Goal: Share content: Share content

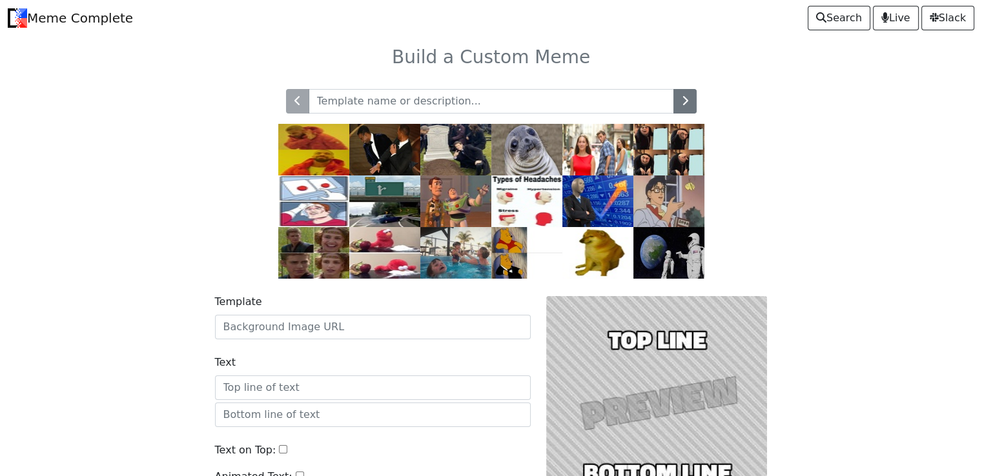
click at [538, 147] on img at bounding box center [526, 150] width 71 height 52
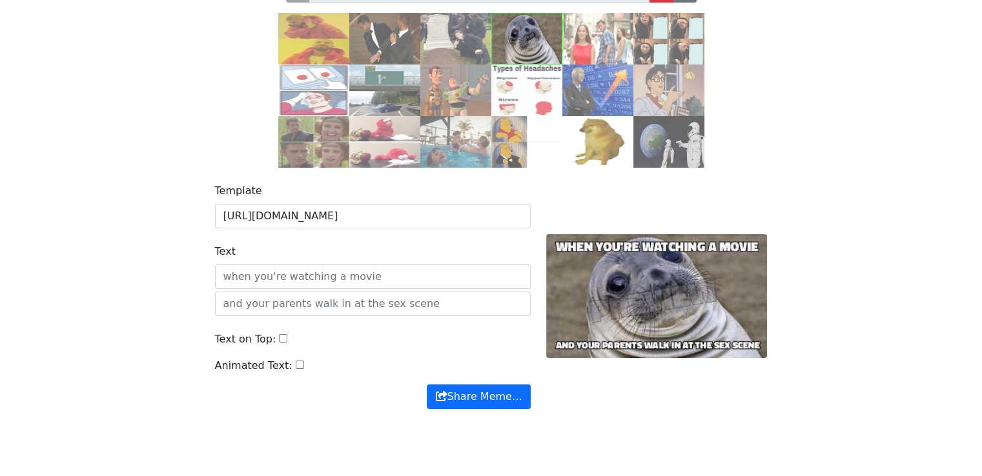
scroll to position [121, 0]
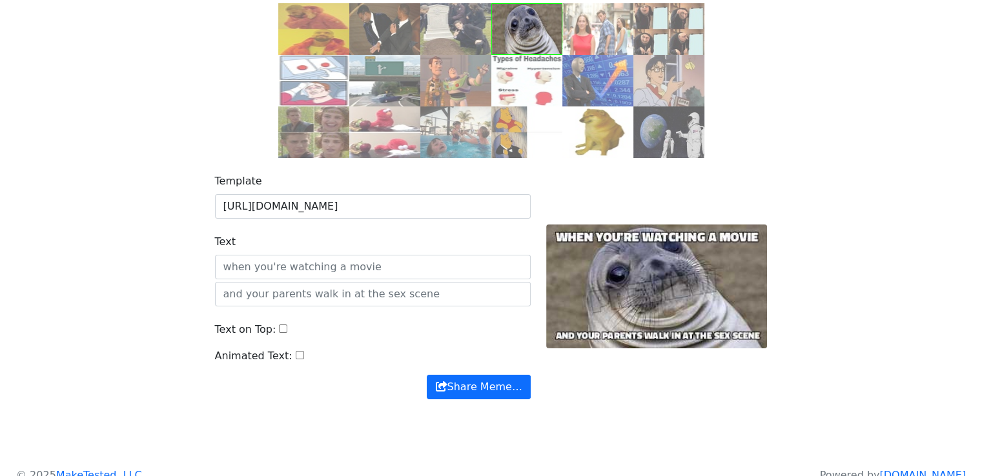
click at [402, 273] on input "Text" at bounding box center [373, 267] width 316 height 25
type input "mklkkllkkm"
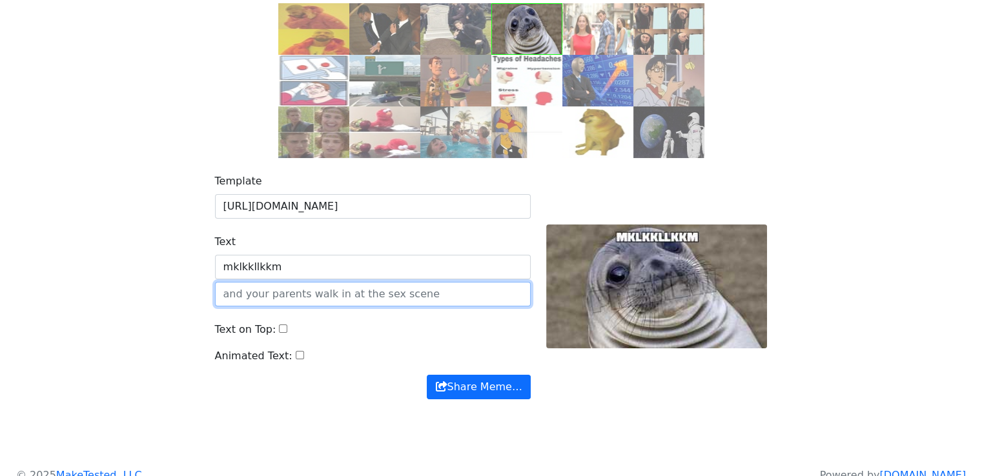
click at [361, 296] on input "text" at bounding box center [373, 294] width 316 height 25
type input "porn"
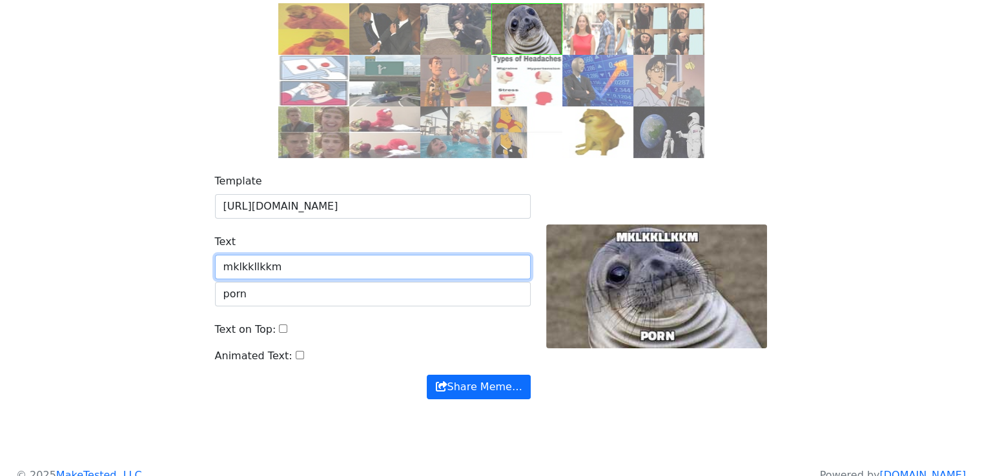
click at [362, 272] on input "mklkkllkkm" at bounding box center [373, 267] width 316 height 25
type input "m"
type input "i want to fuck you"
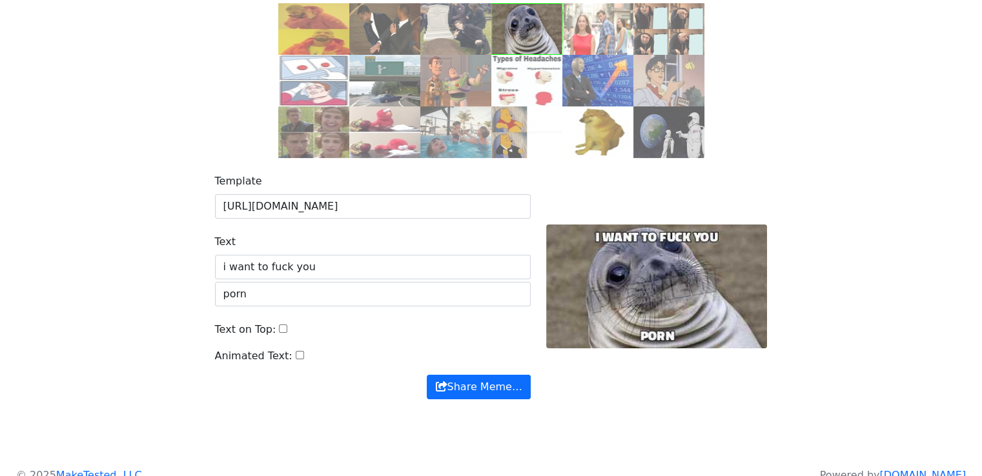
click at [296, 353] on input "Animated Text:" at bounding box center [300, 355] width 8 height 8
checkbox input "false"
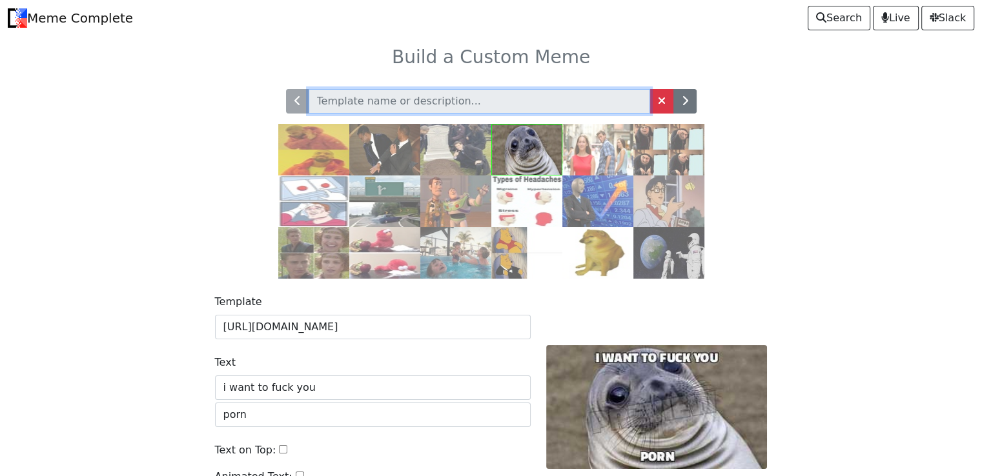
click at [422, 92] on input "text" at bounding box center [480, 101] width 342 height 25
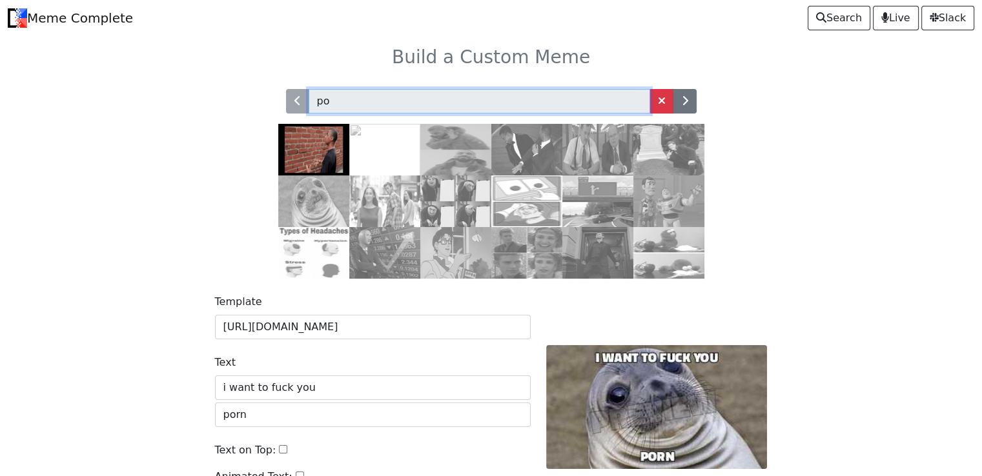
type input "p"
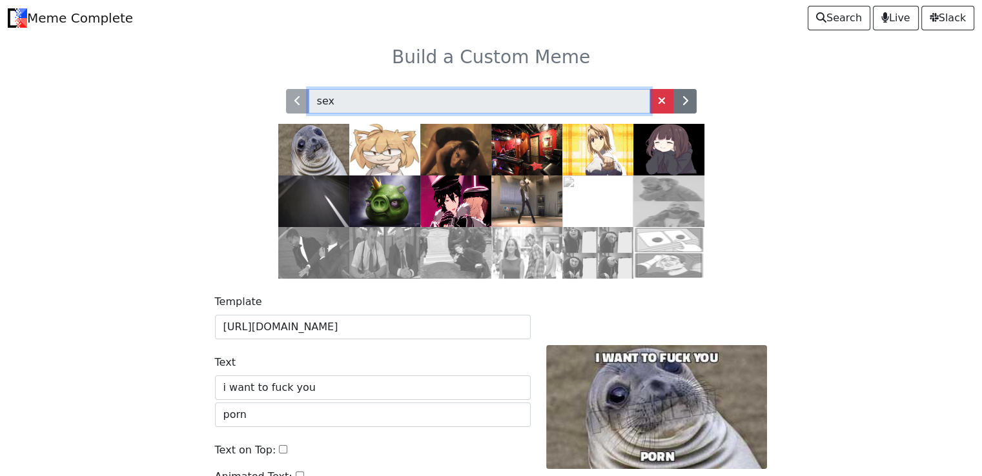
type input "sex"
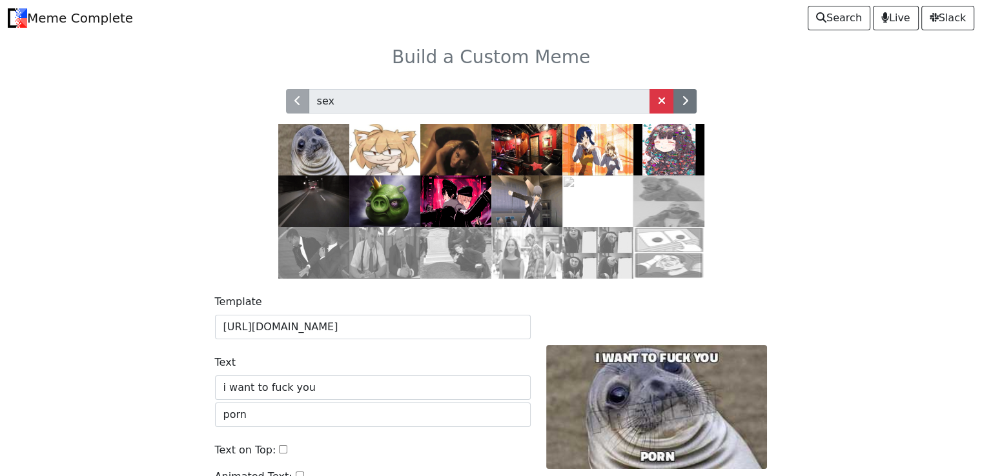
click at [455, 158] on img at bounding box center [455, 150] width 71 height 52
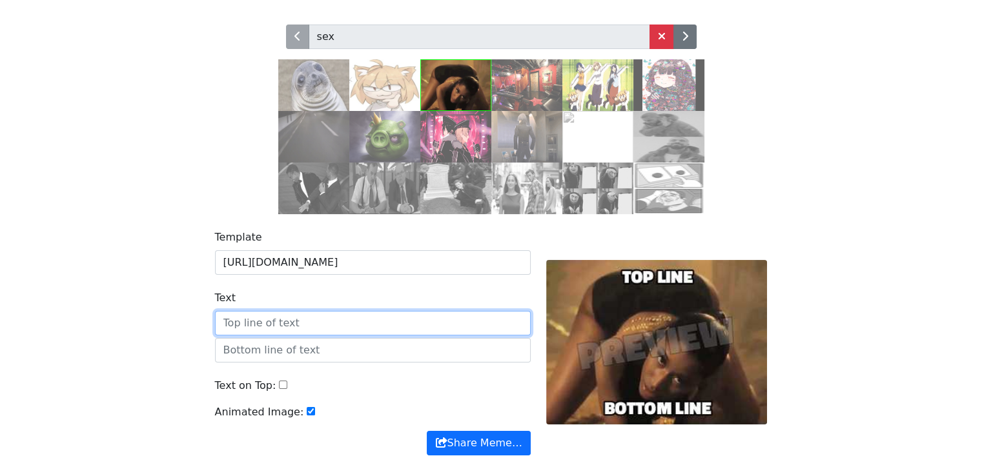
scroll to position [61, 0]
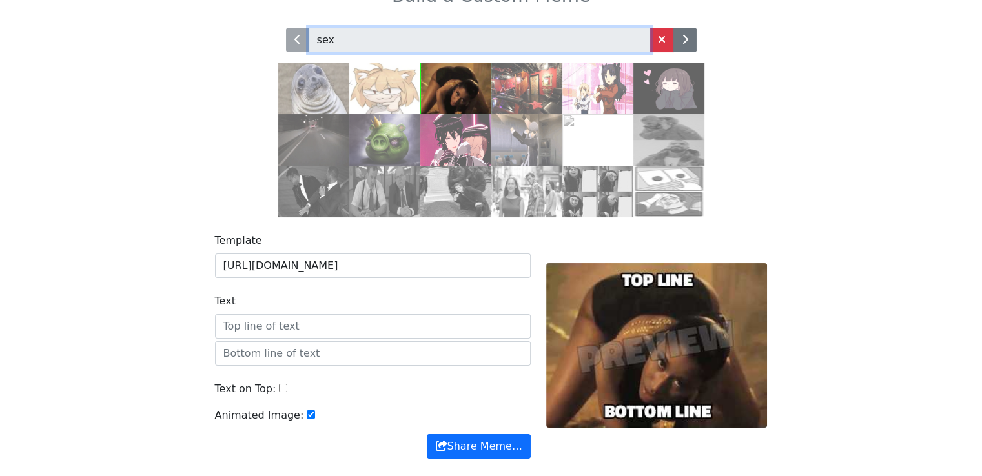
click at [509, 45] on input "sex" at bounding box center [480, 40] width 342 height 25
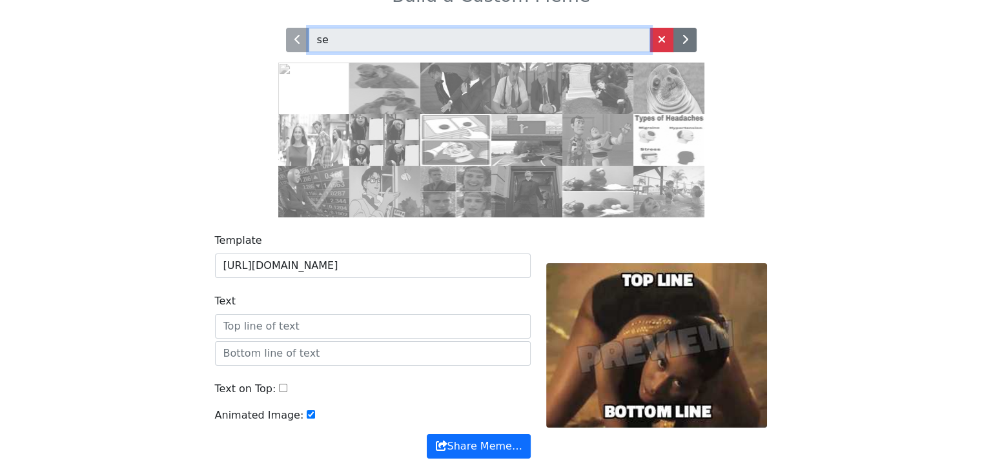
type input "s"
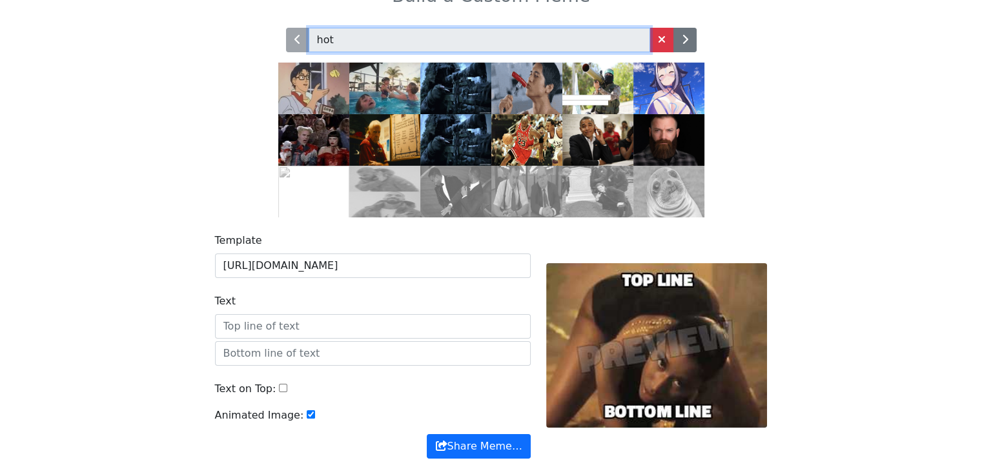
type input "hot"
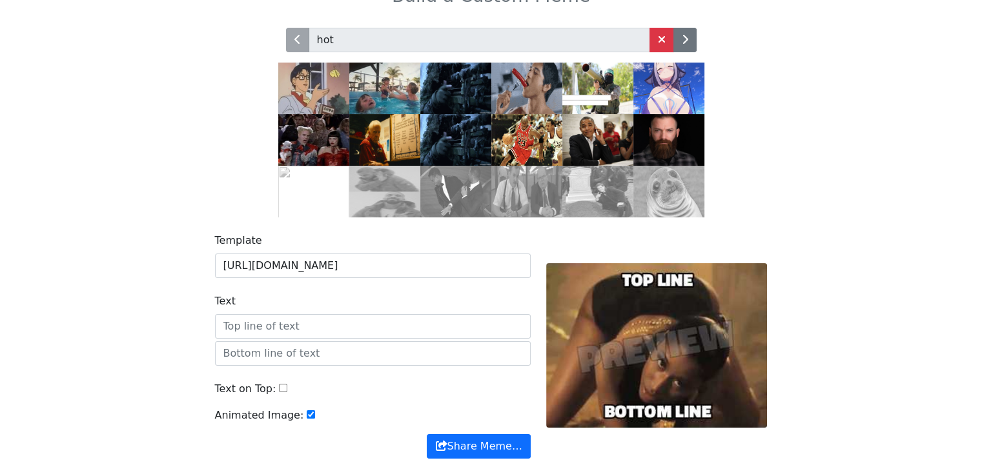
click at [651, 103] on img at bounding box center [668, 89] width 71 height 52
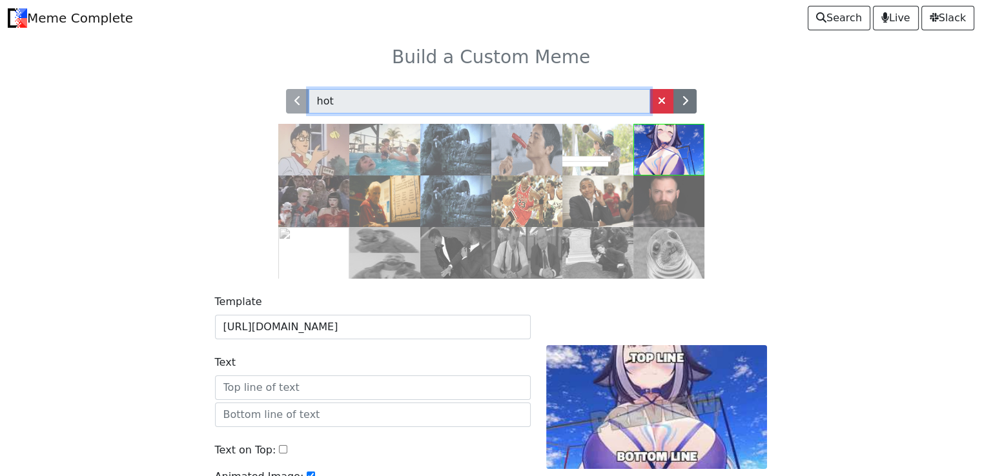
click at [493, 98] on input "hot" at bounding box center [480, 101] width 342 height 25
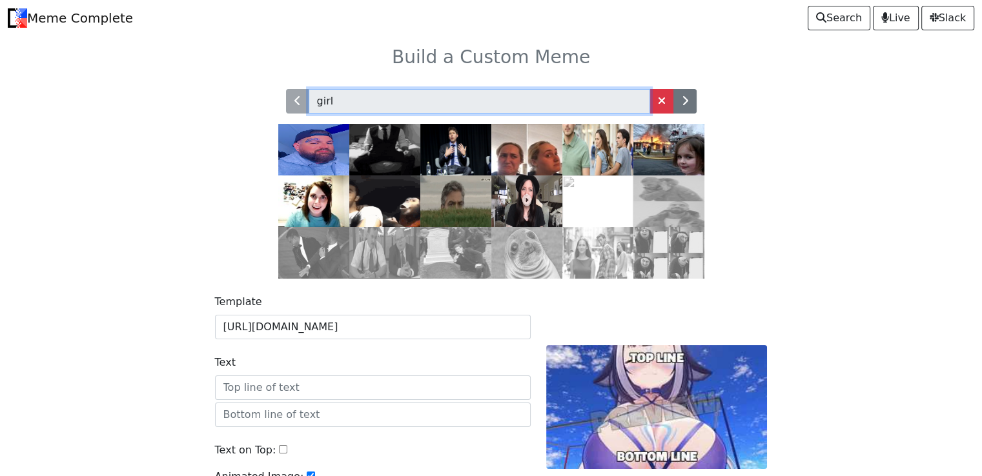
type input "girl"
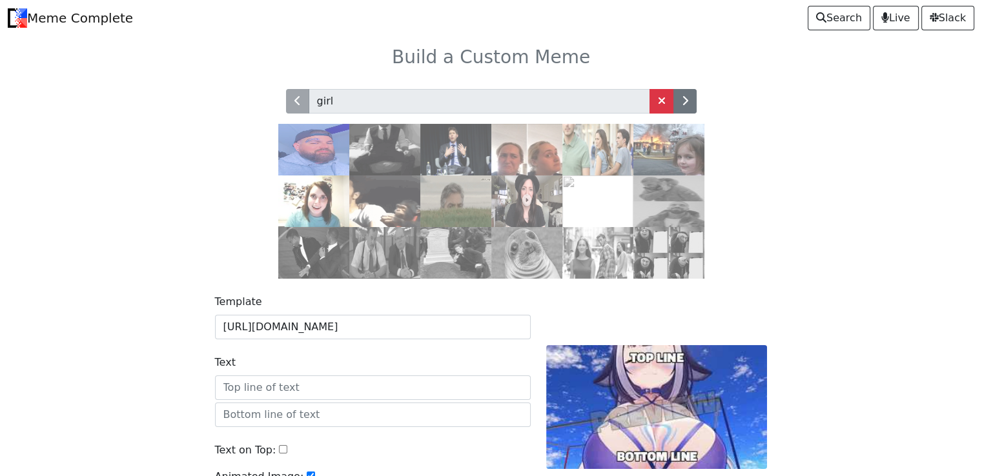
click at [393, 193] on img at bounding box center [384, 202] width 71 height 52
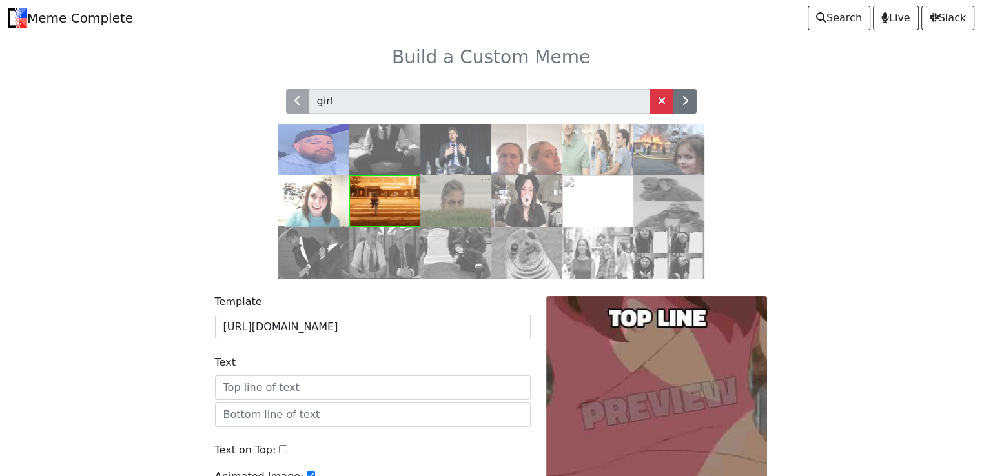
click at [594, 145] on img at bounding box center [597, 150] width 71 height 52
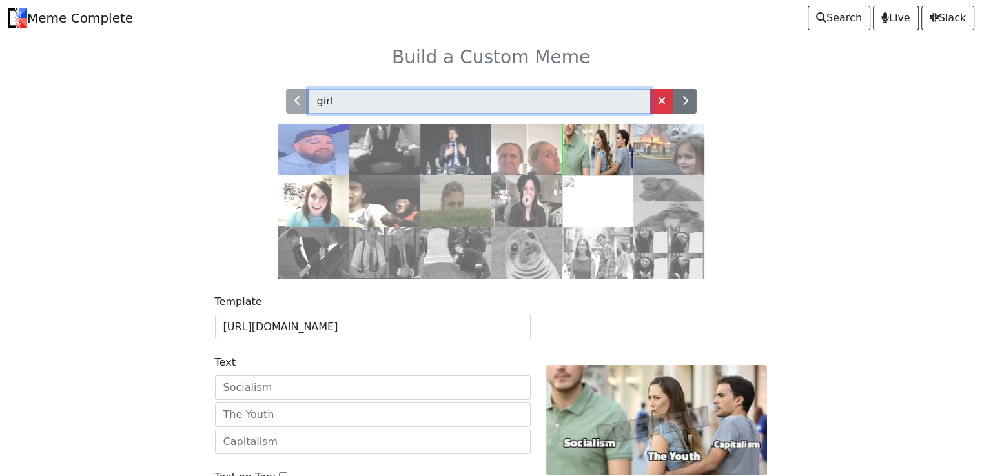
click at [522, 94] on input "girl" at bounding box center [480, 101] width 342 height 25
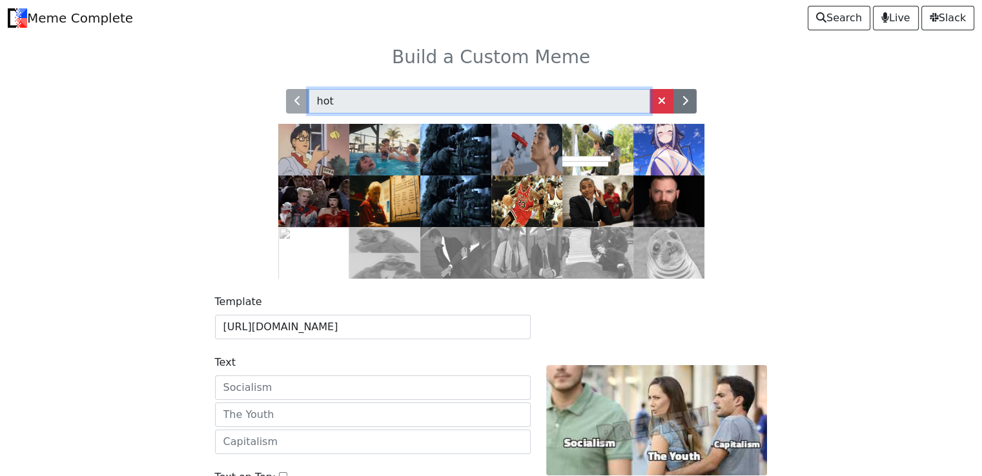
type input "hot"
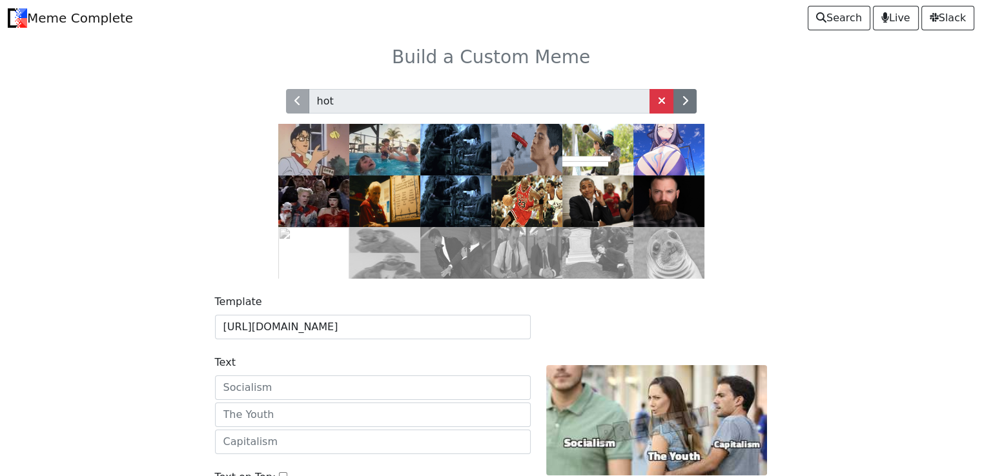
click at [649, 150] on img at bounding box center [668, 150] width 71 height 52
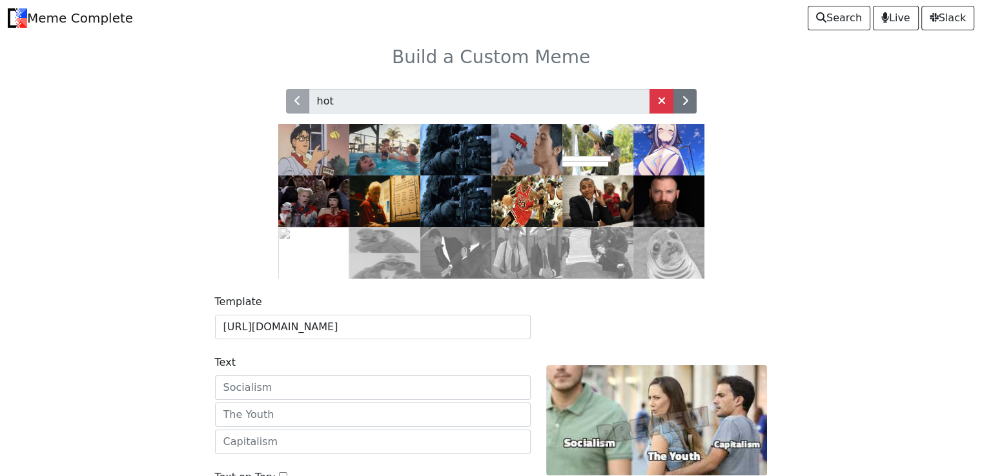
click at [649, 150] on img at bounding box center [668, 150] width 71 height 52
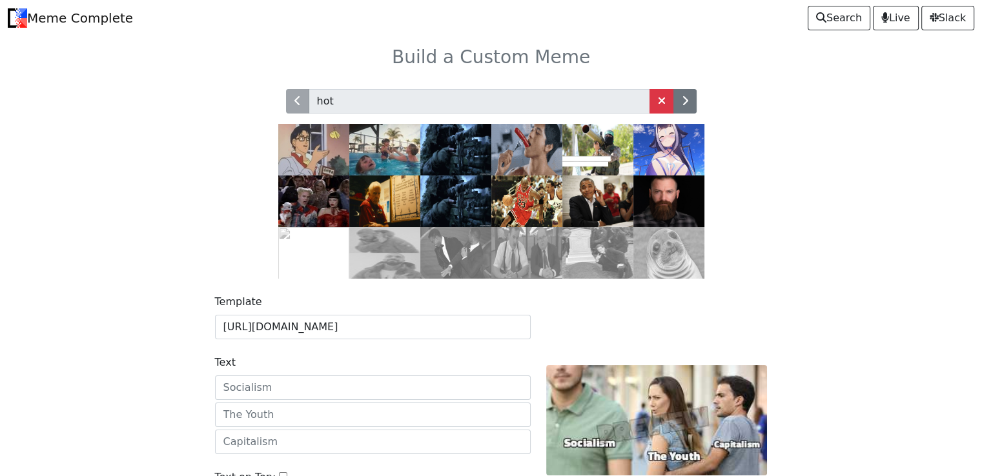
click at [649, 150] on img at bounding box center [668, 150] width 71 height 52
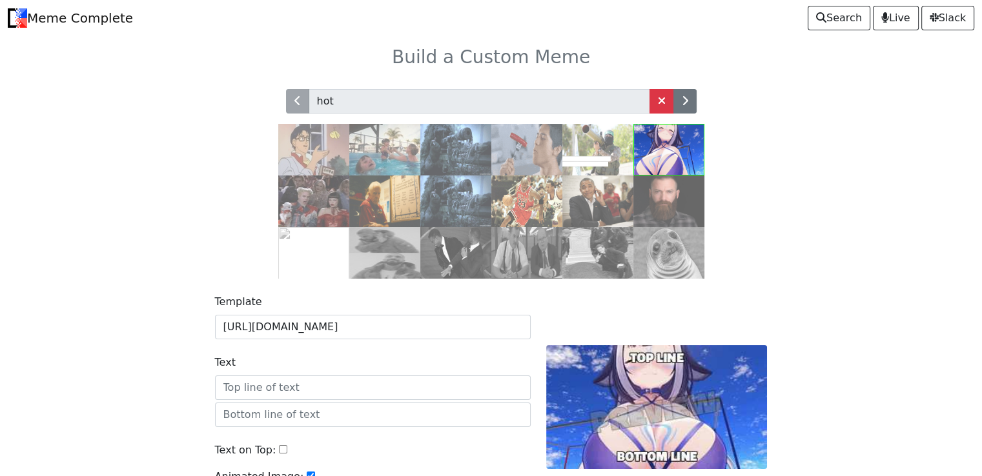
scroll to position [139, 0]
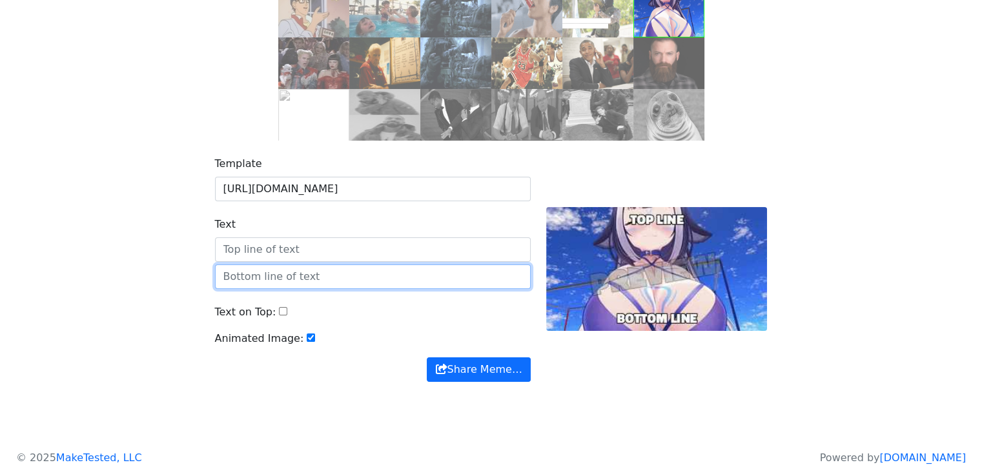
click at [367, 267] on input "text" at bounding box center [373, 277] width 316 height 25
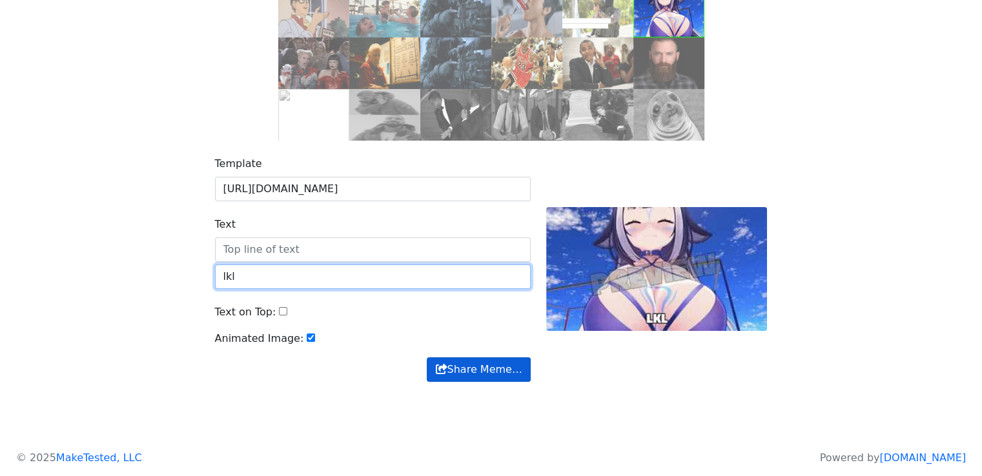
type input "lkl"
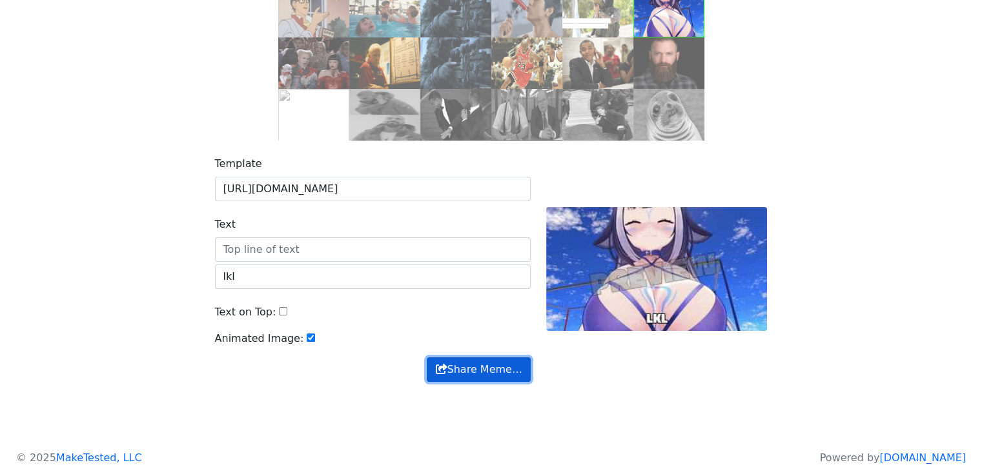
click at [449, 372] on button "Share Meme…" at bounding box center [478, 370] width 103 height 25
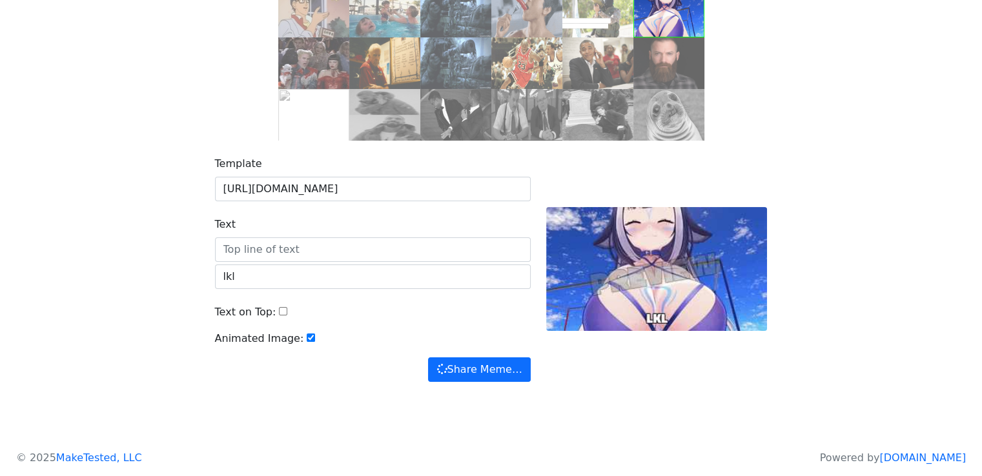
scroll to position [0, 0]
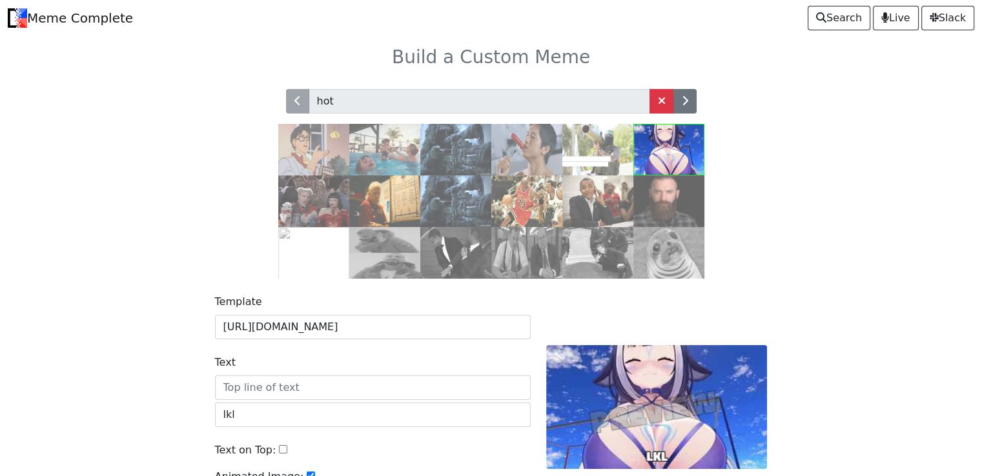
click at [71, 10] on link "Meme Complete" at bounding box center [70, 18] width 125 height 26
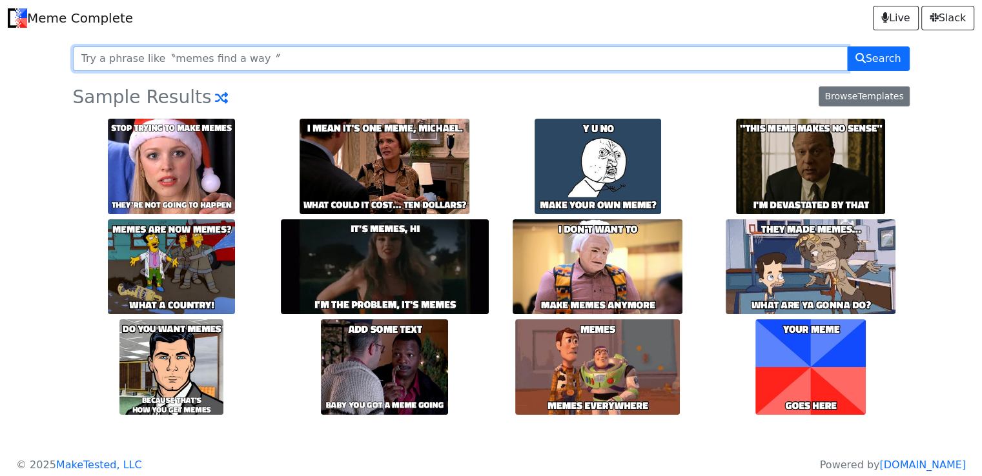
click at [177, 65] on input "text" at bounding box center [460, 58] width 775 height 25
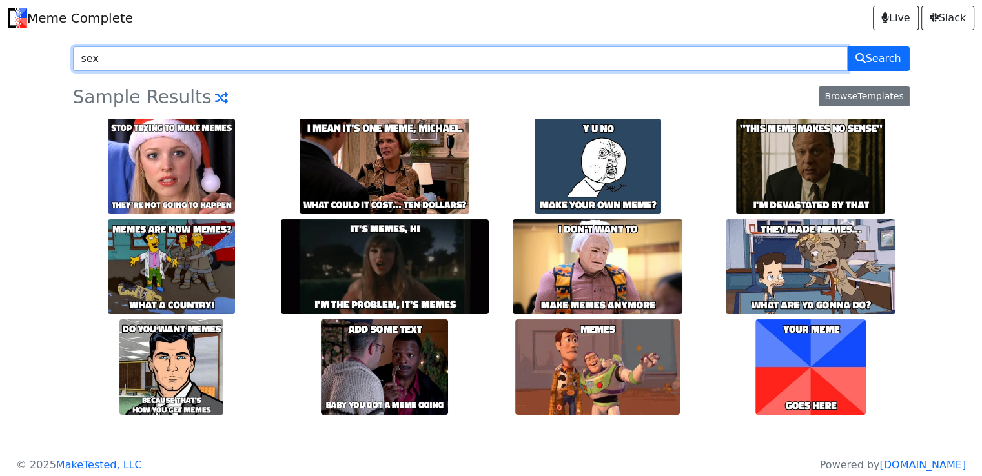
type input "sex"
click at [847, 46] on button "Search" at bounding box center [878, 58] width 63 height 25
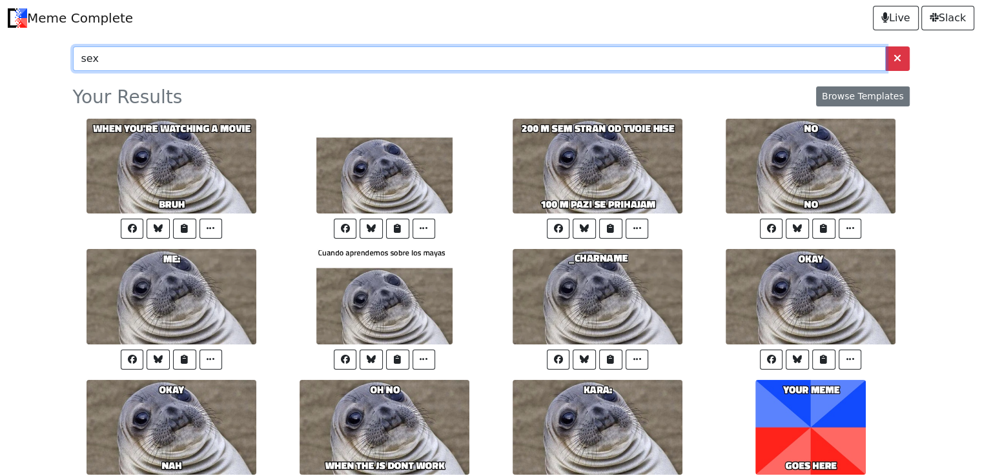
click at [224, 56] on input "sex" at bounding box center [479, 58] width 813 height 25
type input "porn"
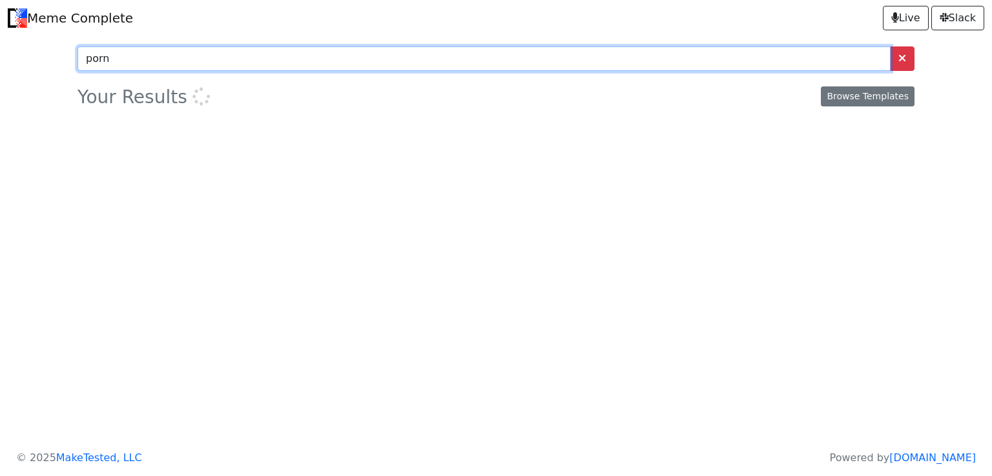
click at [193, 66] on input "porn" at bounding box center [483, 58] width 813 height 25
